Goal: Entertainment & Leisure: Browse casually

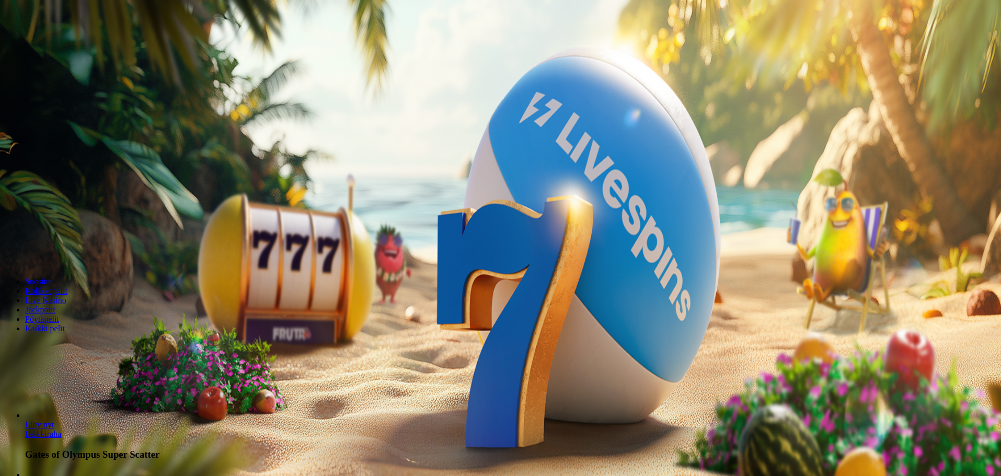
click at [79, 43] on button "Kirjaudu" at bounding box center [72, 37] width 34 height 11
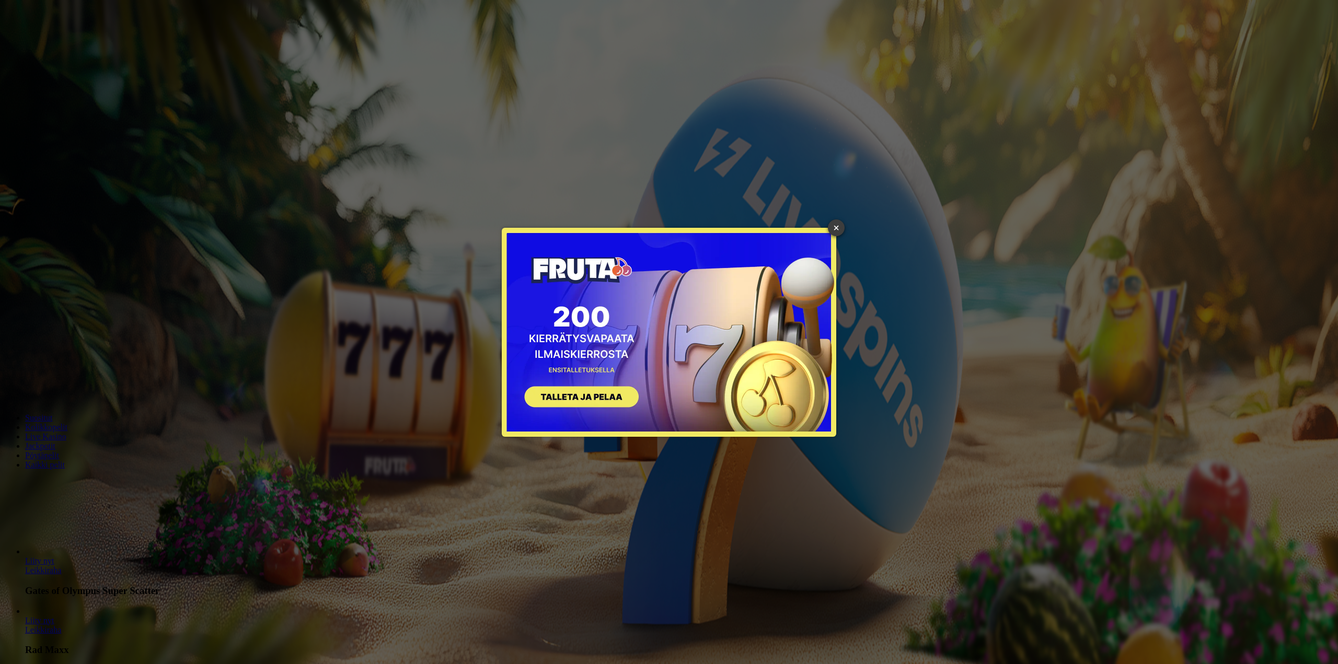
click at [835, 226] on link "×" at bounding box center [836, 227] width 17 height 17
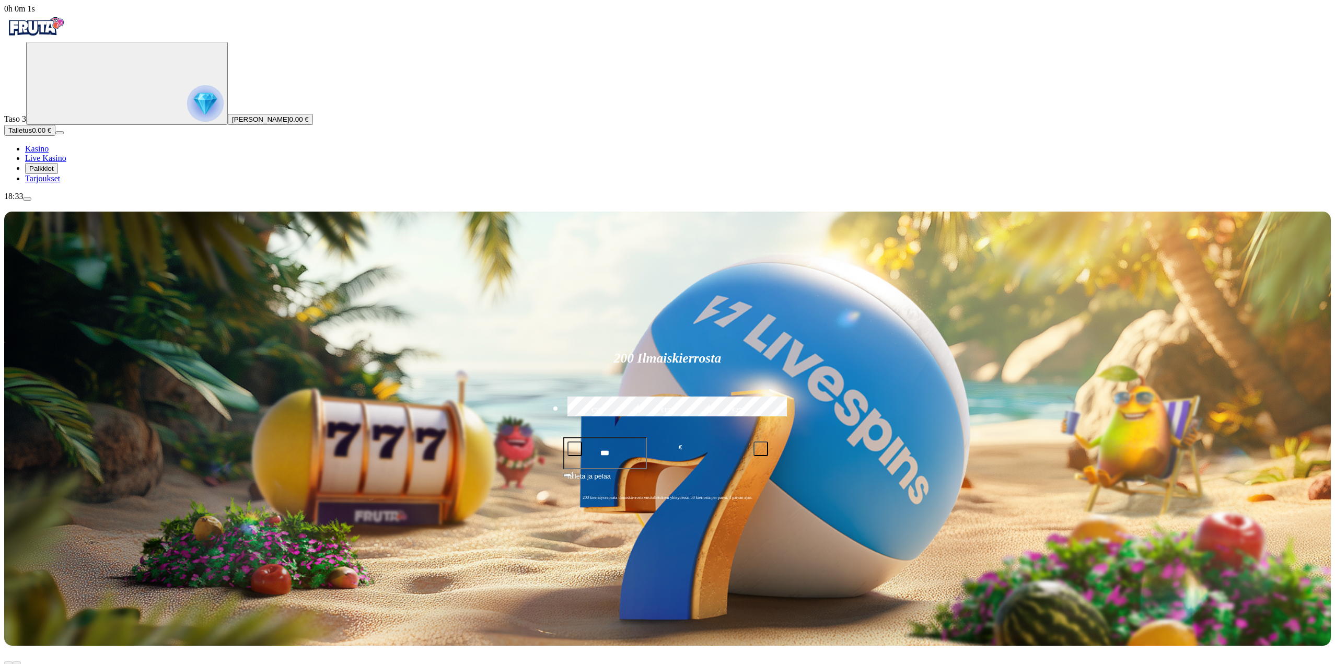
click at [54, 172] on span "Palkkiot" at bounding box center [41, 169] width 25 height 8
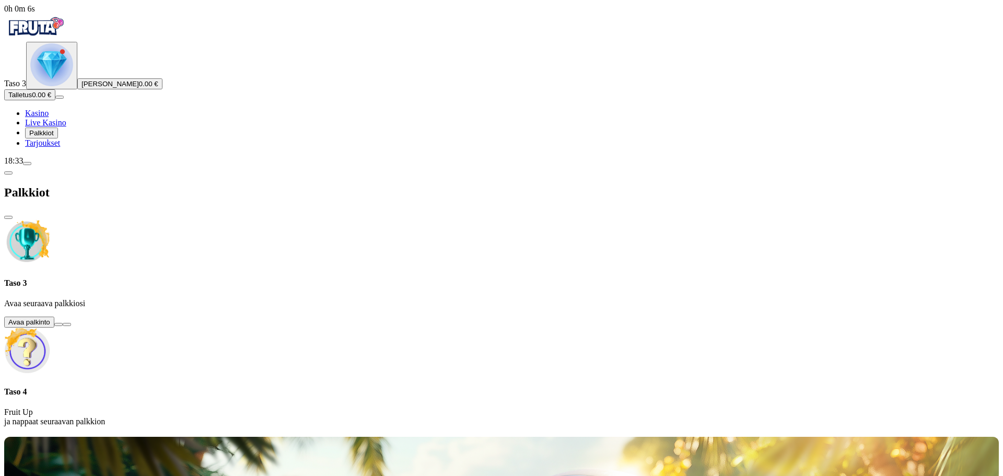
click at [63, 323] on button at bounding box center [58, 324] width 8 height 3
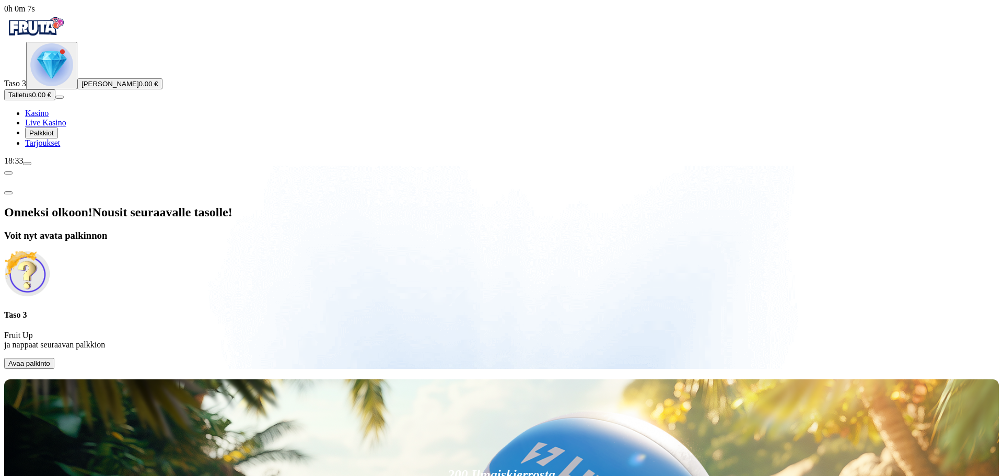
click at [50, 359] on span "Avaa palkinto" at bounding box center [29, 363] width 42 height 8
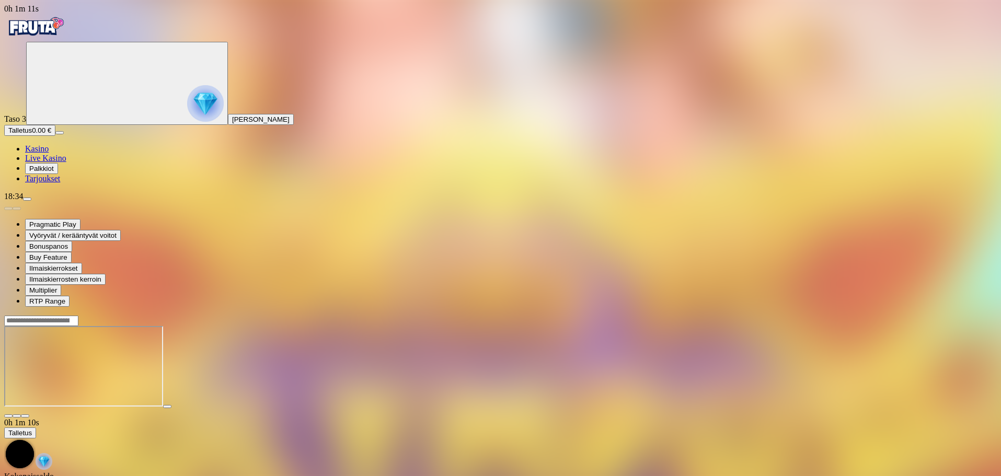
click at [8, 416] on span "close icon" at bounding box center [8, 416] width 0 height 0
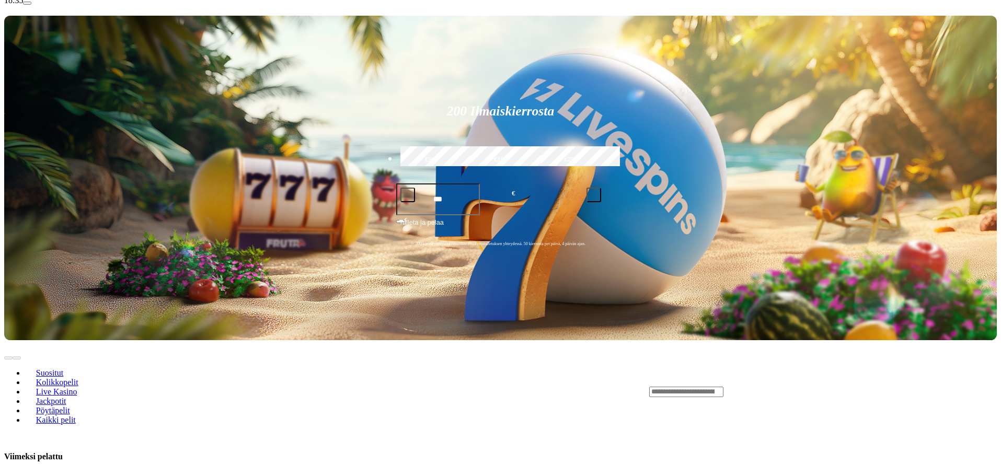
scroll to position [157, 0]
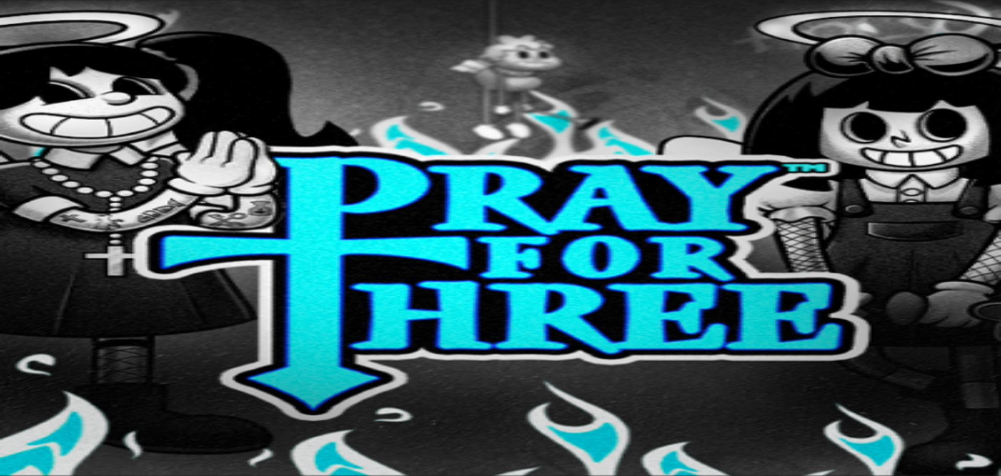
click at [78, 446] on input "Search" at bounding box center [41, 451] width 74 height 10
type input "*******"
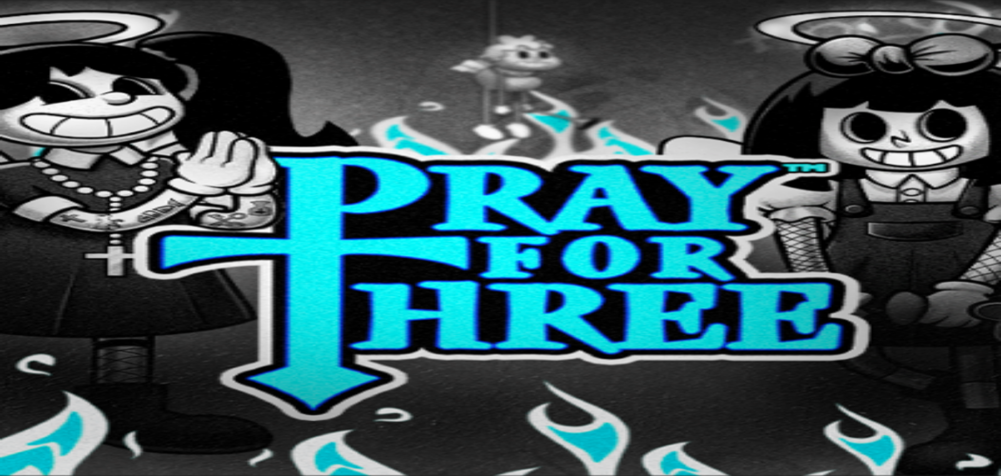
drag, startPoint x: 699, startPoint y: 306, endPoint x: 674, endPoint y: 300, distance: 25.6
type input "*****"
click at [83, 452] on span "close icon" at bounding box center [83, 452] width 0 height 0
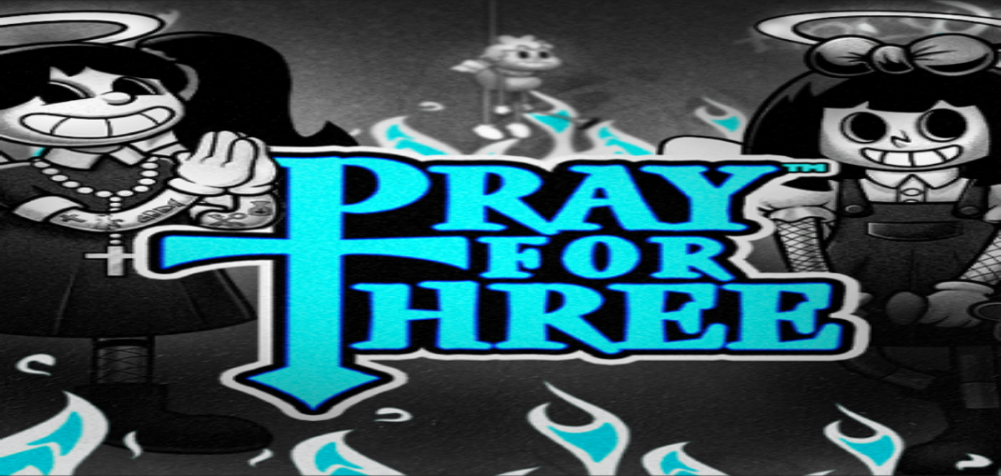
click at [65, 427] on span "Kaikki pelit" at bounding box center [45, 431] width 40 height 9
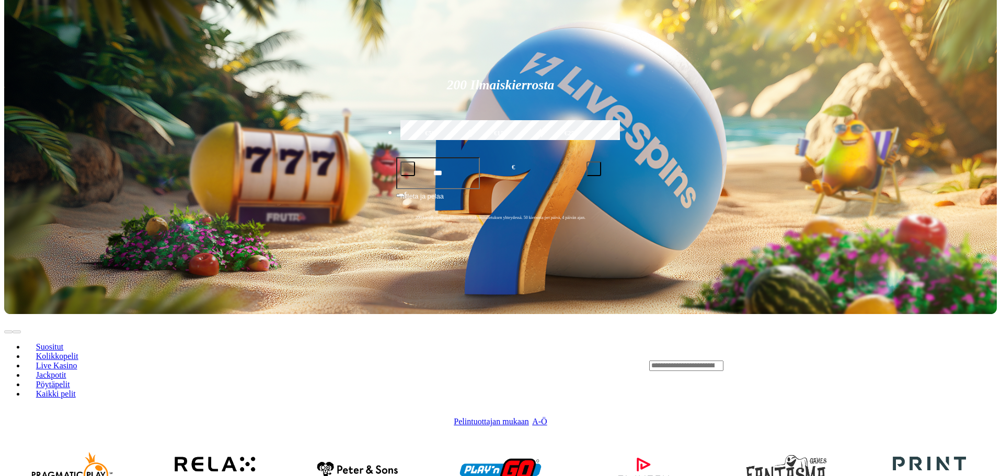
scroll to position [261, 0]
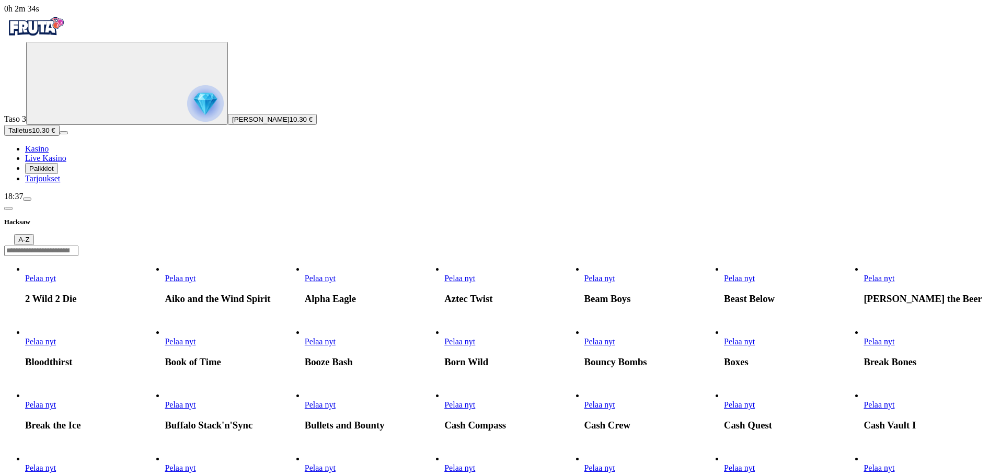
click at [29, 236] on span "A-Z" at bounding box center [23, 240] width 11 height 8
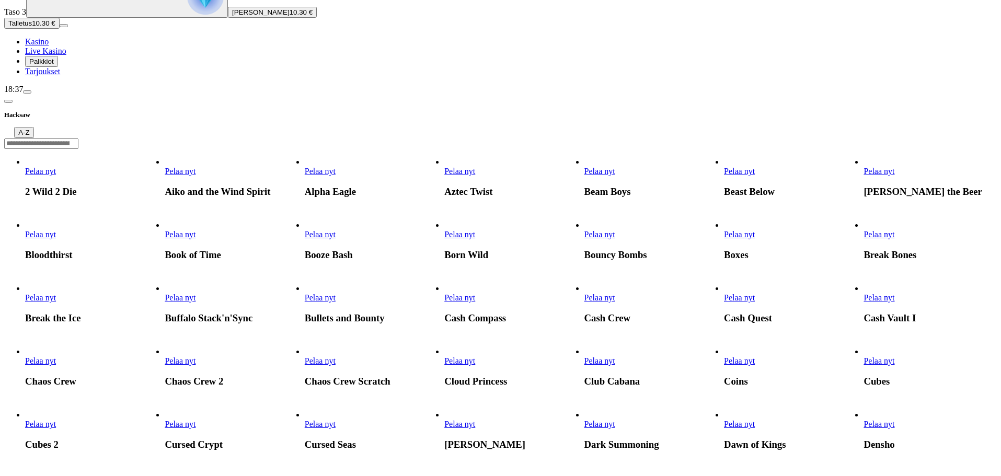
scroll to position [104, 0]
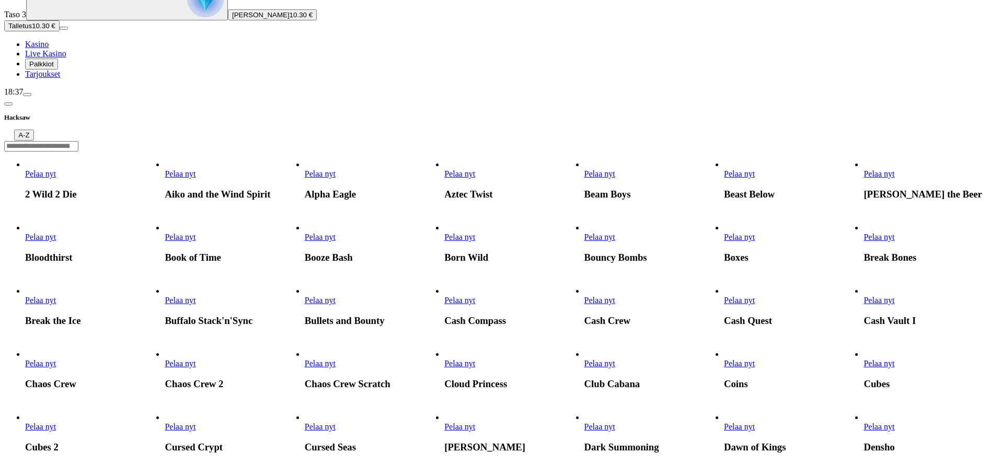
click at [735, 141] on div at bounding box center [500, 146] width 992 height 11
click at [78, 141] on input "Search" at bounding box center [41, 146] width 74 height 10
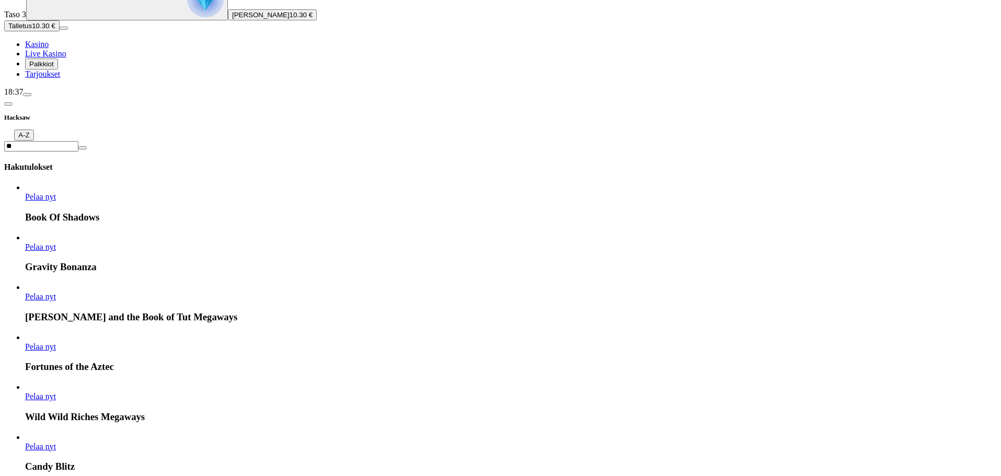
type input "*"
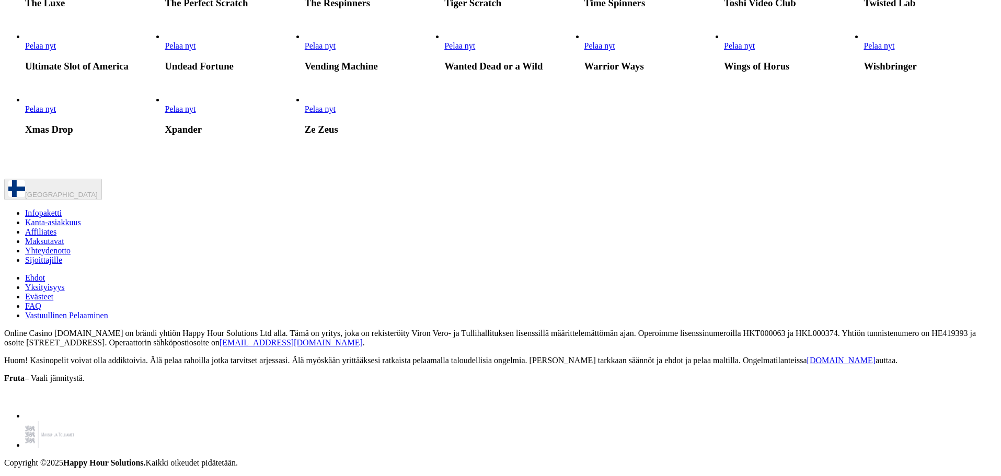
scroll to position [3030, 0]
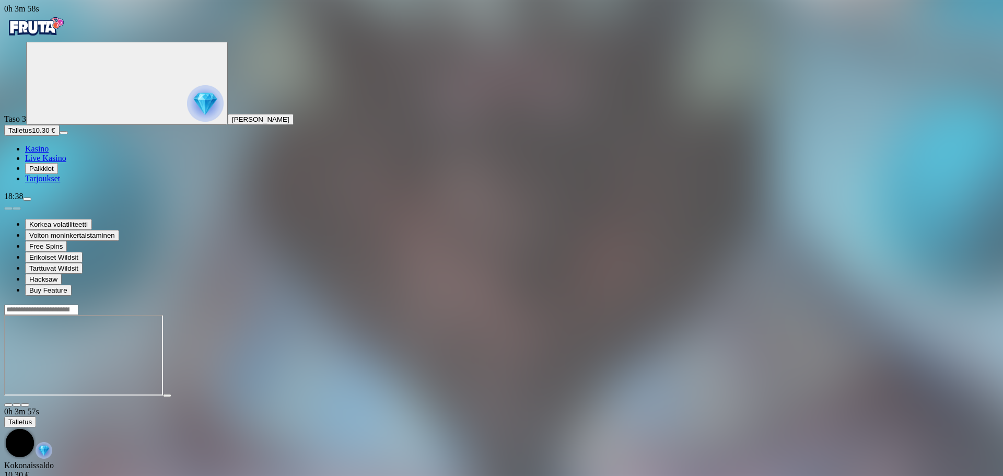
click at [25, 405] on span "fullscreen icon" at bounding box center [25, 405] width 0 height 0
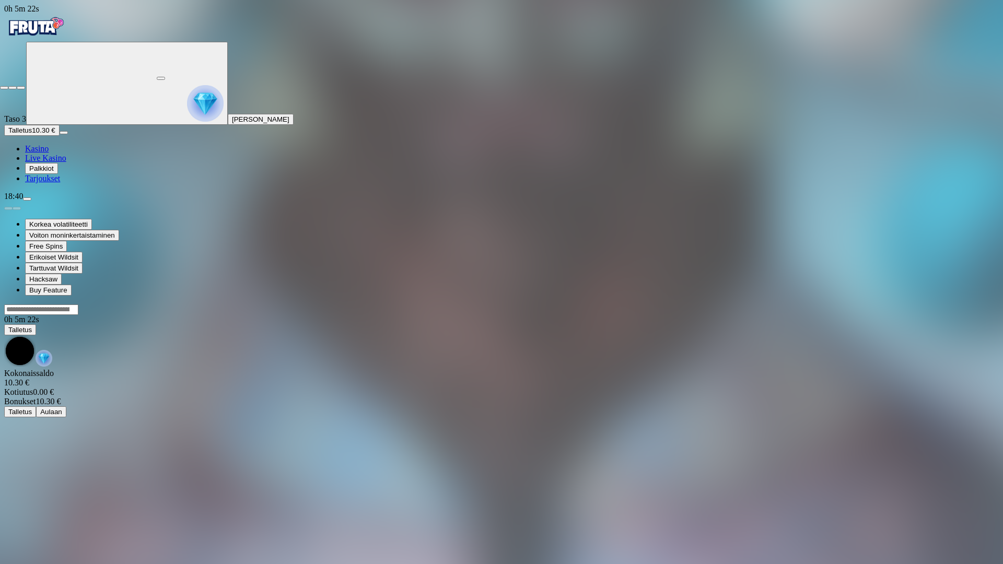
click at [4, 88] on span "close icon" at bounding box center [4, 88] width 0 height 0
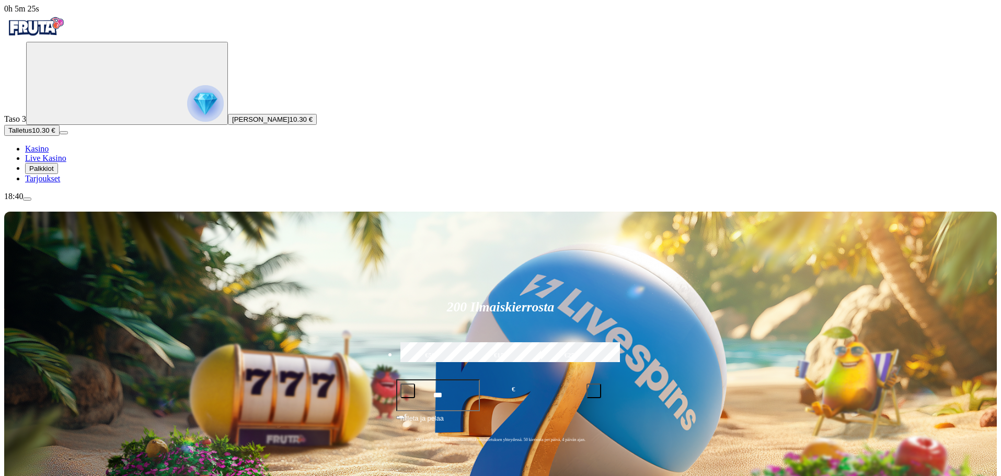
type input "**********"
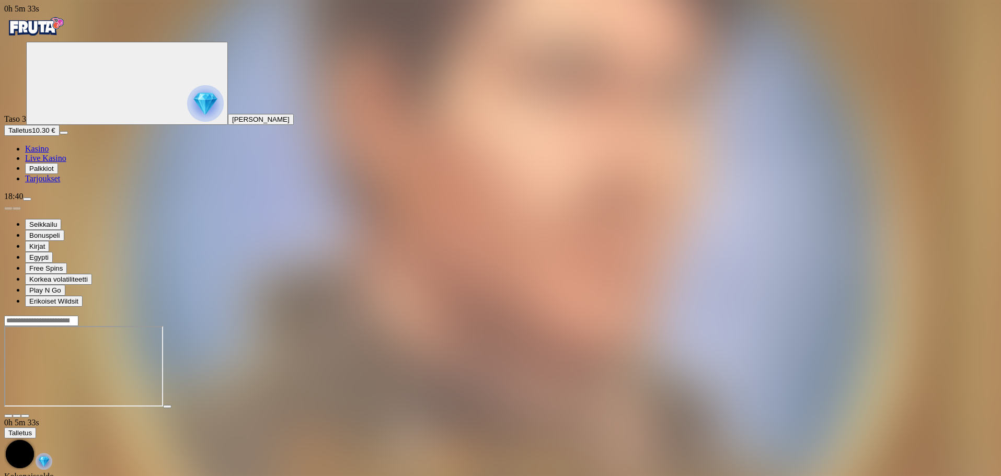
click at [29, 414] on button "button" at bounding box center [25, 415] width 8 height 3
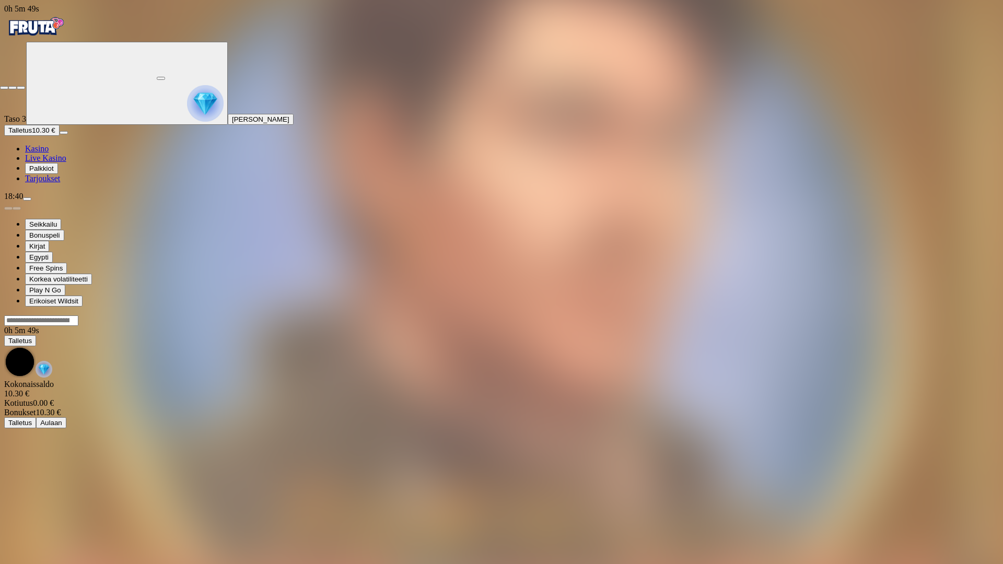
click at [4, 88] on span "close icon" at bounding box center [4, 88] width 0 height 0
